Goal: Communication & Community: Answer question/provide support

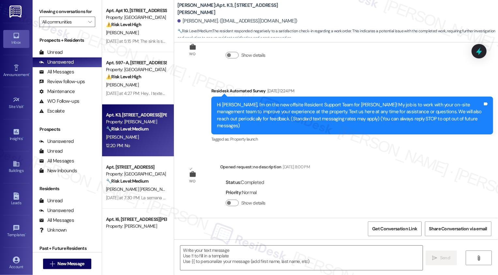
scroll to position [200, 0]
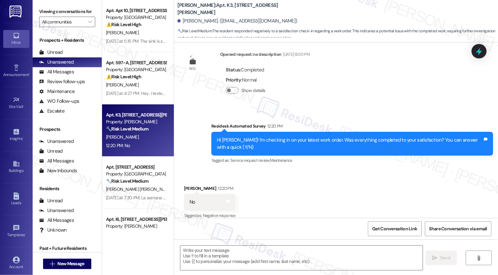
type textarea "Fetching suggested responses. Please feel free to read through the conversation…"
click at [180, 10] on b "[PERSON_NAME]: Apt. K3, [STREET_ADDRESS][PERSON_NAME]" at bounding box center [243, 9] width 131 height 14
drag, startPoint x: 174, startPoint y: 8, endPoint x: 191, endPoint y: 9, distance: 17.3
click at [191, 9] on b "[PERSON_NAME]: Apt. K3, [STREET_ADDRESS][PERSON_NAME]" at bounding box center [243, 9] width 131 height 14
drag, startPoint x: 194, startPoint y: 9, endPoint x: 275, endPoint y: 9, distance: 81.3
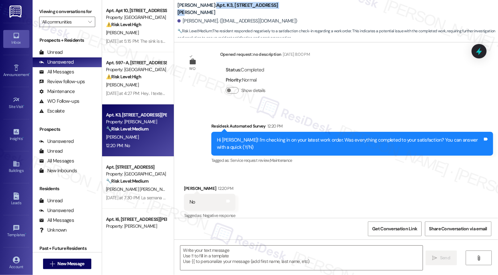
click at [276, 9] on div "[PERSON_NAME]: Apt. K3, [STREET_ADDRESS][PERSON_NAME]" at bounding box center [243, 9] width 131 height 8
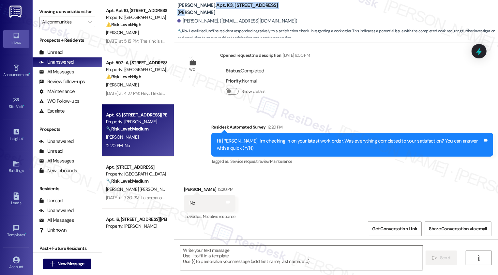
scroll to position [201, 0]
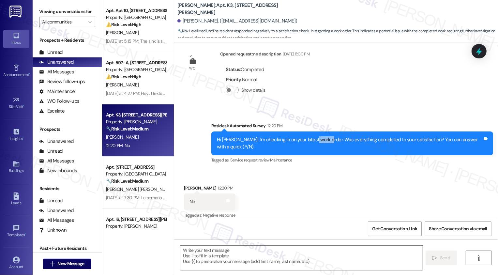
drag, startPoint x: 318, startPoint y: 133, endPoint x: 305, endPoint y: 133, distance: 12.4
click at [305, 136] on div "Hi [PERSON_NAME]! I'm checking in on your latest work order. Was everything com…" at bounding box center [350, 143] width 266 height 14
click at [319, 136] on div "Hi [PERSON_NAME]! I'm checking in on your latest work order. Was everything com…" at bounding box center [350, 143] width 266 height 14
drag, startPoint x: 184, startPoint y: 194, endPoint x: 193, endPoint y: 194, distance: 9.5
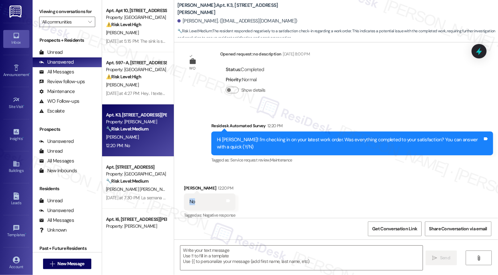
click at [193, 194] on div "No Tags and notes" at bounding box center [210, 202] width 52 height 17
click at [211, 250] on textarea at bounding box center [301, 258] width 242 height 24
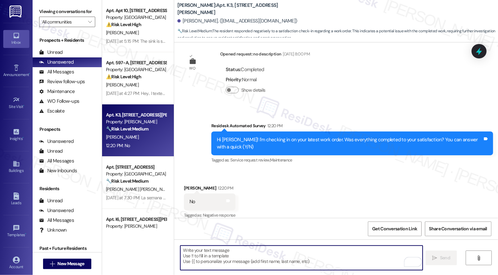
type textarea "H"
type textarea "I"
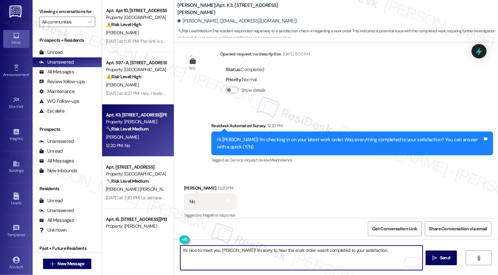
click at [374, 253] on textarea "It's nice to meet you, Pauline! I'm sorry to hear the work order wasn't complet…" at bounding box center [301, 258] width 242 height 24
click at [235, 260] on textarea "It's nice to meet you, Pauline! I'm sorry to hear the work order wasn't complet…" at bounding box center [301, 258] width 242 height 24
click at [241, 251] on textarea "It's nice to meet you, Pauline! I'm sorry to hear the work order wasn't complet…" at bounding box center [301, 258] width 242 height 24
type textarea "It's nice to meet you, [PERSON_NAME]! I'm so sorry to hear the work order wasn'…"
click at [438, 254] on button " Send" at bounding box center [442, 258] width 32 height 15
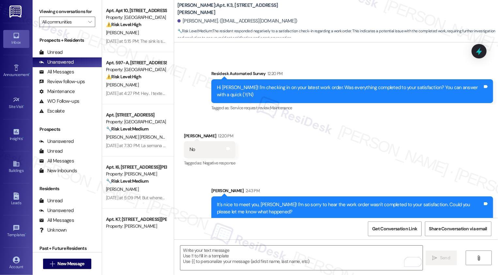
scroll to position [298, 0]
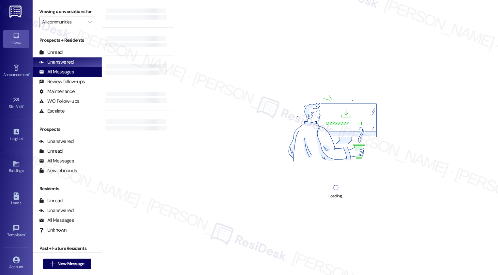
click at [78, 77] on div "All Messages (undefined)" at bounding box center [67, 72] width 69 height 10
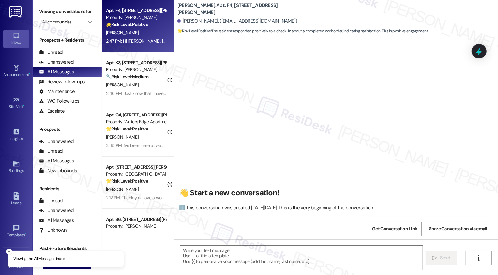
click at [129, 37] on div "2:47 PM: Hi [PERSON_NAME], it's nice to meet you! I'm glad to hear your work or…" at bounding box center [136, 41] width 62 height 8
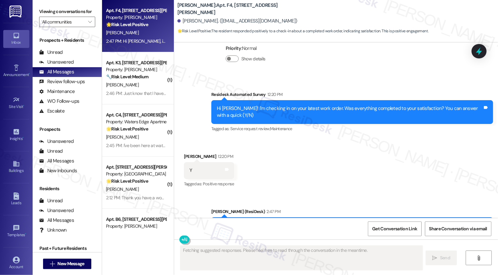
scroll to position [323, 0]
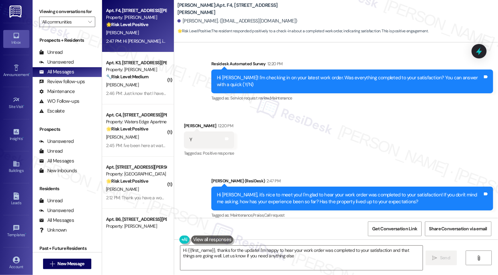
type textarea "Hi {{first_name}}, thanks for the update! I'm happy to hear your work order was…"
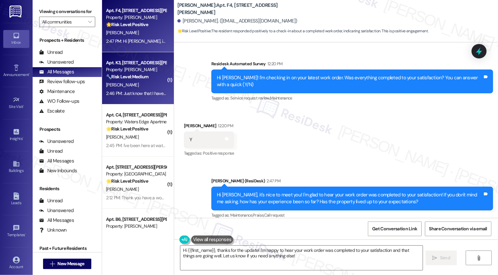
click at [131, 76] on strong "🔧 Risk Level: Medium" at bounding box center [127, 77] width 42 height 6
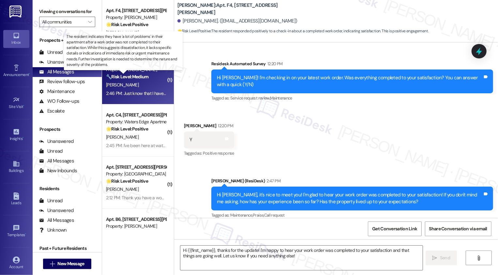
type textarea "Fetching suggested responses. Please feel free to read through the conversation…"
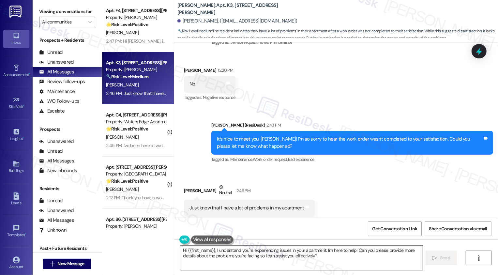
scroll to position [325, 0]
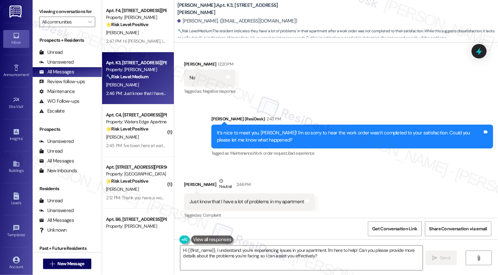
click at [273, 61] on div "Received via SMS [PERSON_NAME] 12:20 PM No Tags and notes Tagged as: Negative r…" at bounding box center [336, 73] width 324 height 55
drag, startPoint x: 211, startPoint y: 8, endPoint x: 254, endPoint y: 9, distance: 43.4
click at [254, 9] on b "[PERSON_NAME]: Apt. K3, [STREET_ADDRESS][PERSON_NAME]" at bounding box center [243, 9] width 131 height 14
copy b "[STREET_ADDRESS][PERSON_NAME]"
click at [205, 9] on b "[PERSON_NAME]: Apt. K3, [STREET_ADDRESS][PERSON_NAME]" at bounding box center [243, 9] width 131 height 14
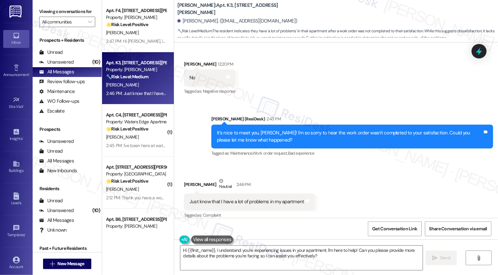
click at [205, 9] on b "[PERSON_NAME]: Apt. K3, [STREET_ADDRESS][PERSON_NAME]" at bounding box center [243, 9] width 131 height 14
click at [238, 252] on textarea "Hi {{first_name}}, I understand you're experiencing issues in your apartment. I…" at bounding box center [301, 258] width 242 height 24
click at [297, 253] on textarea "Hi {{first_name}}, I understand you're experiencing issues in your apartment. I…" at bounding box center [301, 258] width 242 height 24
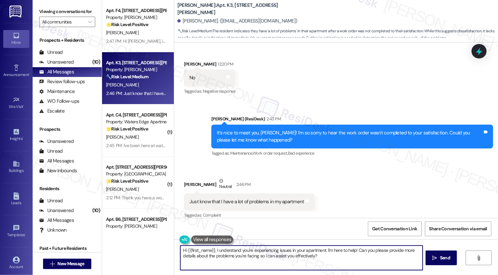
click at [223, 254] on textarea "Hi {{first_name}}, I understand you're experiencing issues in your apartment. I…" at bounding box center [301, 258] width 242 height 24
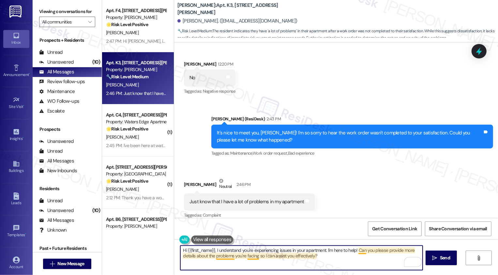
click at [323, 258] on textarea "Hi {{first_name}}, I understand you're experiencing issues in your apartment. I…" at bounding box center [301, 258] width 242 height 24
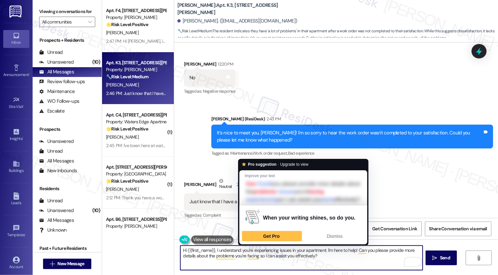
click at [355, 258] on textarea "Hi {{first_name}}, I understand you're experiencing issues in your apartment. I…" at bounding box center [301, 258] width 242 height 24
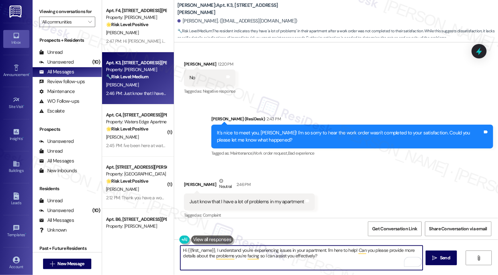
click at [329, 257] on textarea "Hi {{first_name}}, I understand you're experiencing issues in your apartment. I…" at bounding box center [301, 258] width 242 height 24
click at [354, 250] on textarea "Hi {{first_name}}, I understand you're experiencing issues in your apartment. I…" at bounding box center [301, 258] width 242 height 24
click at [185, 178] on div "[PERSON_NAME] Neutral 2:46 PM" at bounding box center [249, 186] width 131 height 16
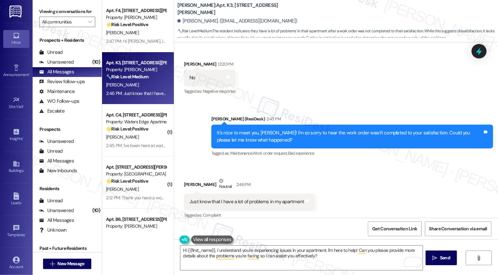
click at [185, 178] on div "[PERSON_NAME] Neutral 2:46 PM" at bounding box center [249, 186] width 131 height 16
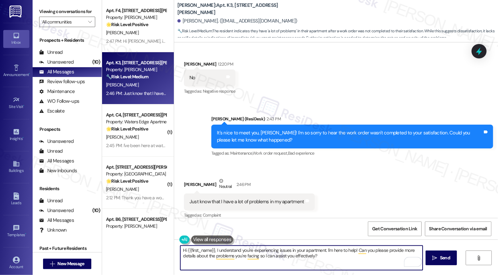
drag, startPoint x: 213, startPoint y: 251, endPoint x: 148, endPoint y: 247, distance: 64.7
click at [149, 247] on div "Apt. F4, [STREET_ADDRESS][PERSON_NAME] Property: [PERSON_NAME] 🌟 Risk Level: Po…" at bounding box center [300, 137] width 396 height 275
click at [268, 251] on textarea "I understand you're experiencing issues in your apartment. I'm here to help! Ca…" at bounding box center [301, 258] width 242 height 24
click at [286, 254] on textarea "I understand you're experiencing issues in your apartment. I'm here to help! Ca…" at bounding box center [301, 258] width 242 height 24
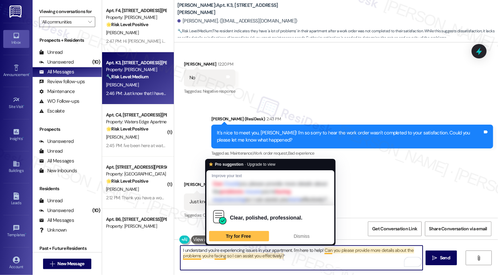
click at [237, 257] on textarea "I understand you're experiencing issues in your apartment. I'm here to help! Ca…" at bounding box center [301, 258] width 242 height 24
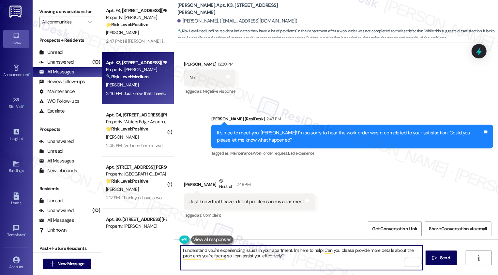
click at [288, 260] on textarea "I understand you're experiencing issues in your apartment. I'm here to help! Ca…" at bounding box center [301, 258] width 242 height 24
type textarea "I understand you're experiencing issues in your apartment. I'm here to help! Ca…"
click at [432, 261] on span " Send" at bounding box center [441, 258] width 21 height 7
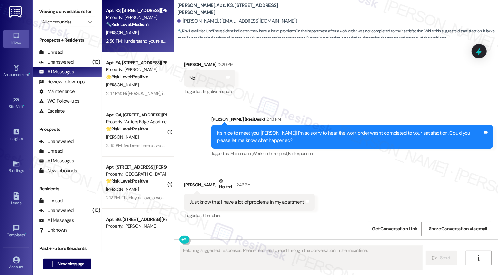
scroll to position [377, 0]
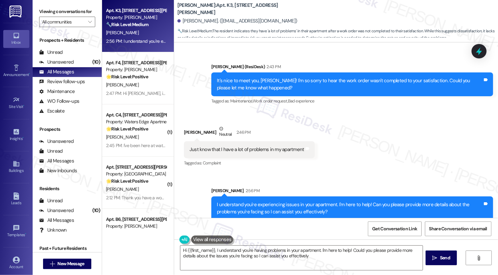
type textarea "Hi {{first_name}}, I understand you're having problems in your apartment. I'm h…"
